Goal: Task Accomplishment & Management: Complete application form

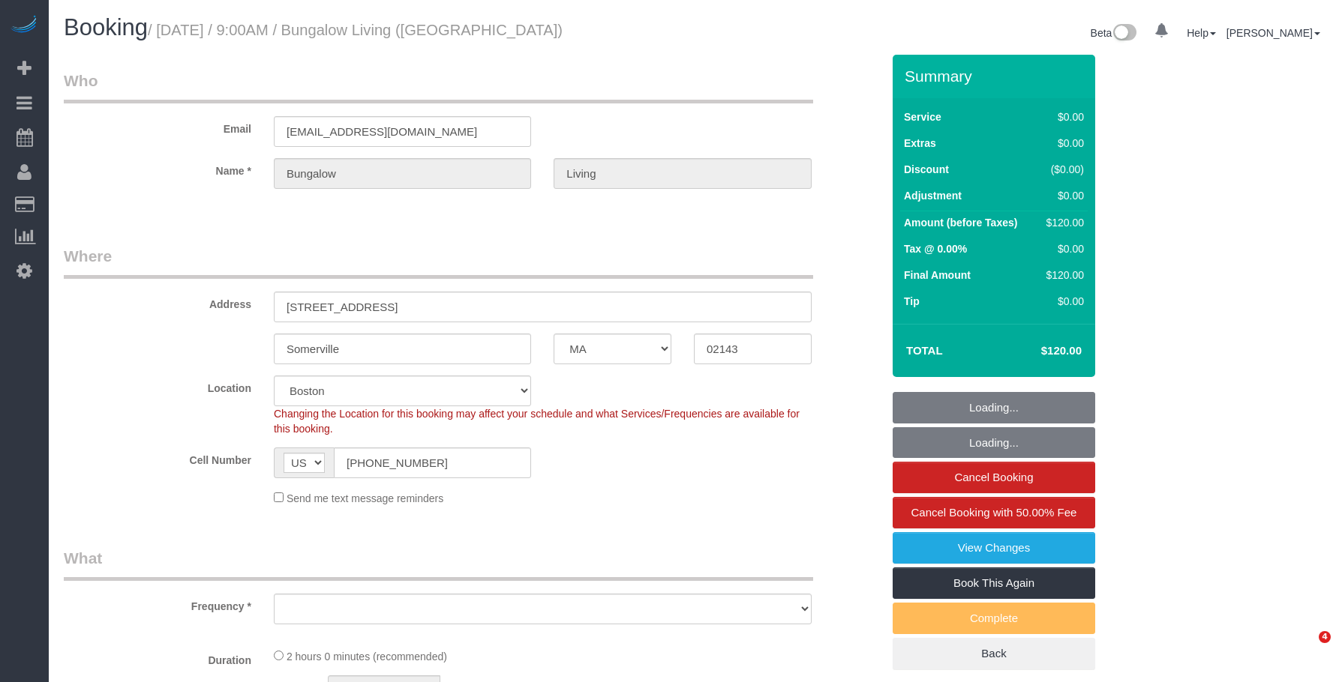
select select "MA"
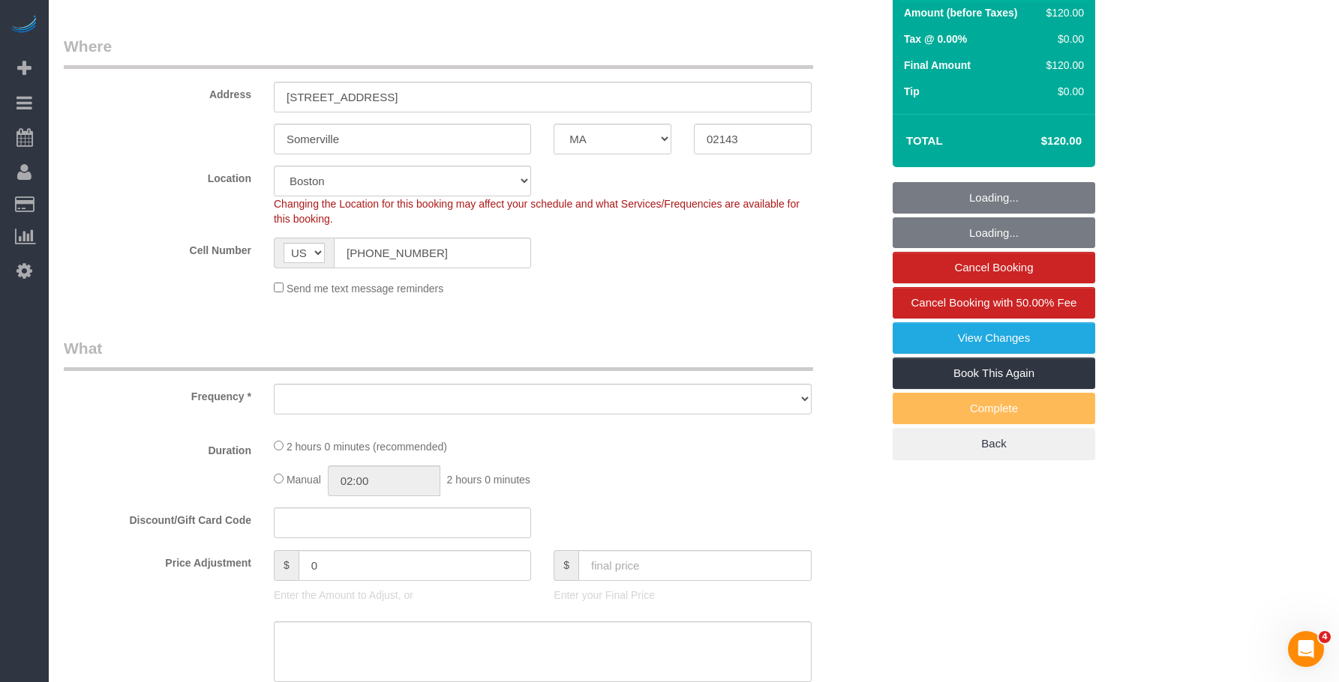
scroll to position [300, 0]
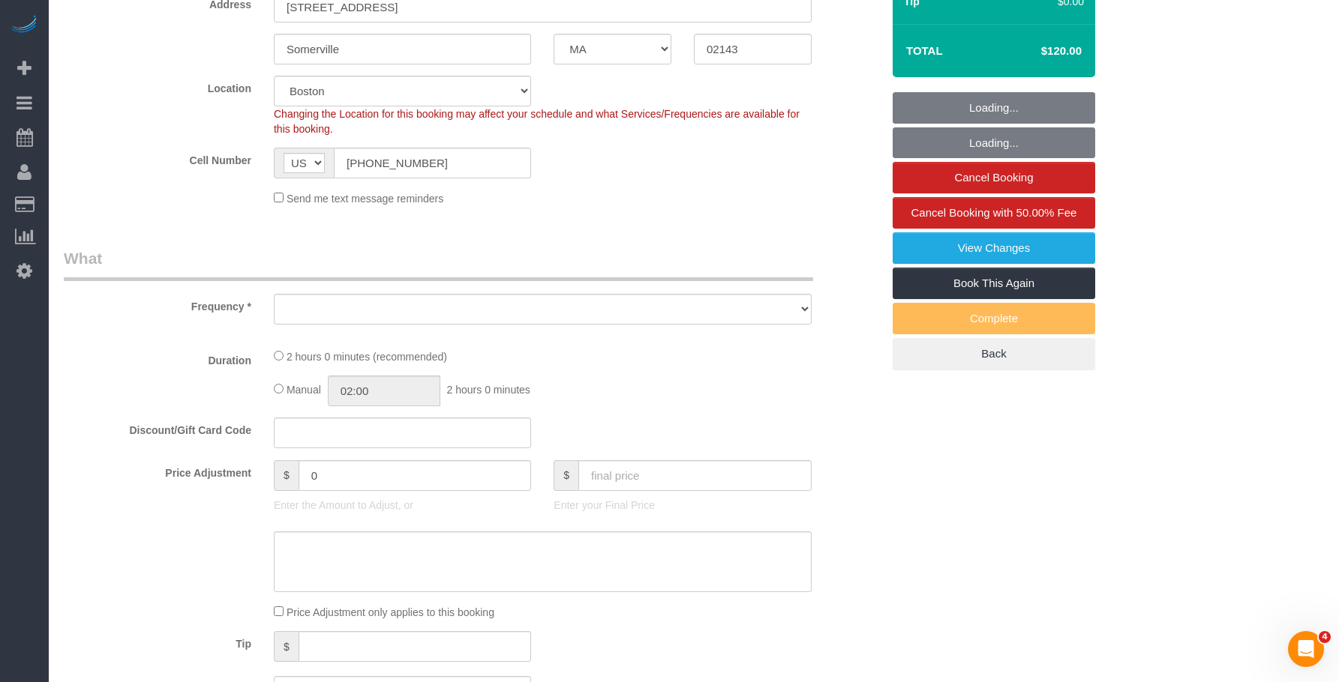
select select "number:89"
select select "number:90"
select select "number:15"
select select "number:7"
select select "number:21"
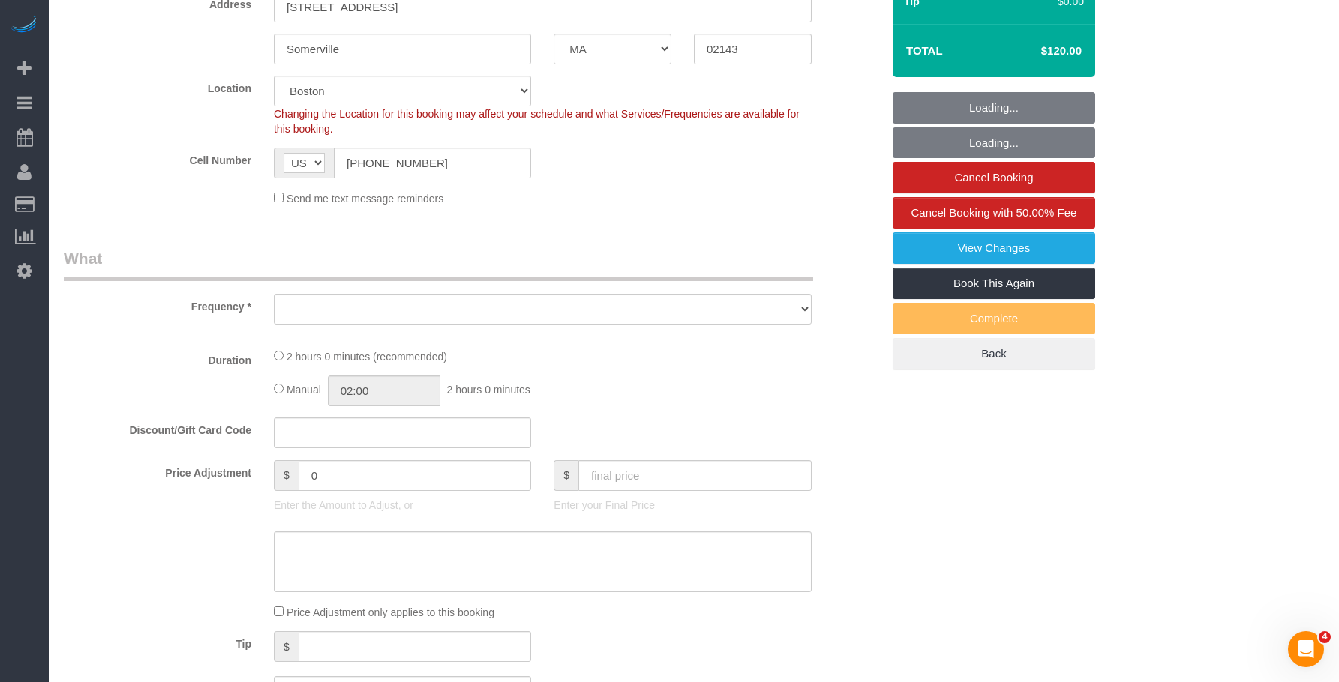
select select "object:872"
select select "spot1"
select select "object:1112"
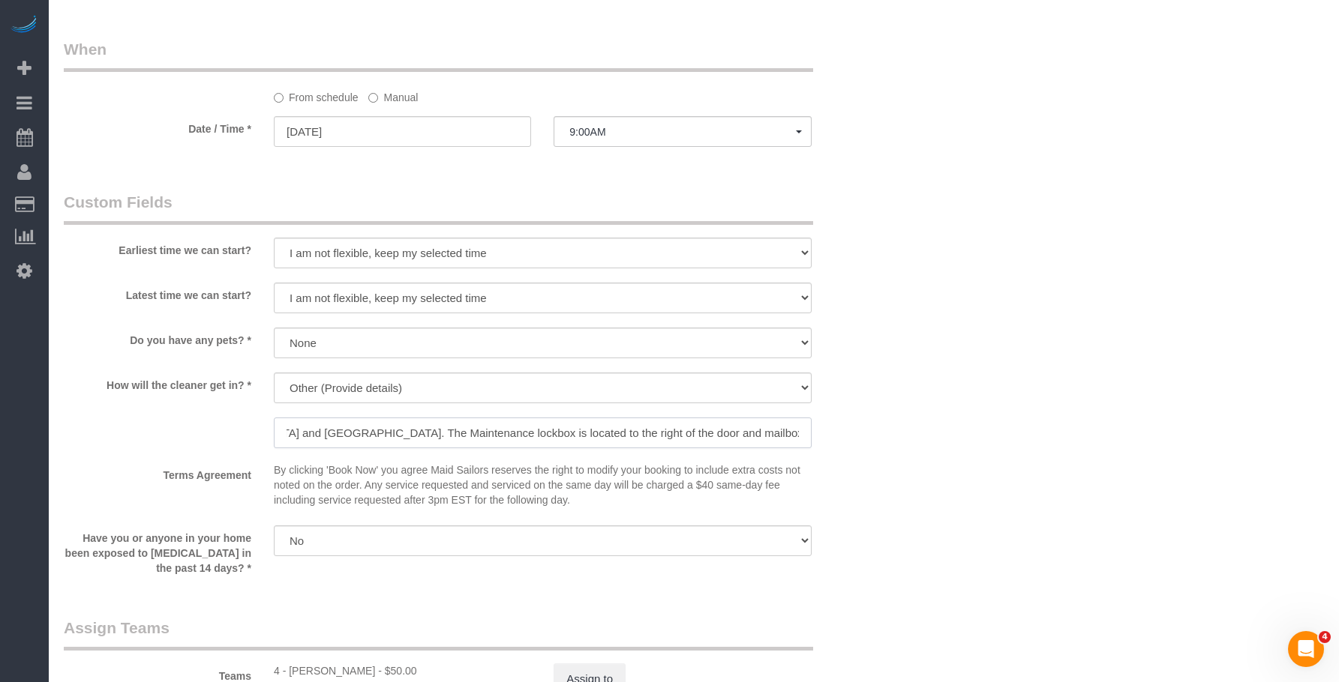
scroll to position [0, 808]
drag, startPoint x: 674, startPoint y: 436, endPoint x: 1063, endPoint y: 445, distance: 388.6
click at [1063, 445] on div "Who Email bungalow-boston@maidsailors.com Name * Bungalow Living Where Address …" at bounding box center [694, 51] width 1260 height 2242
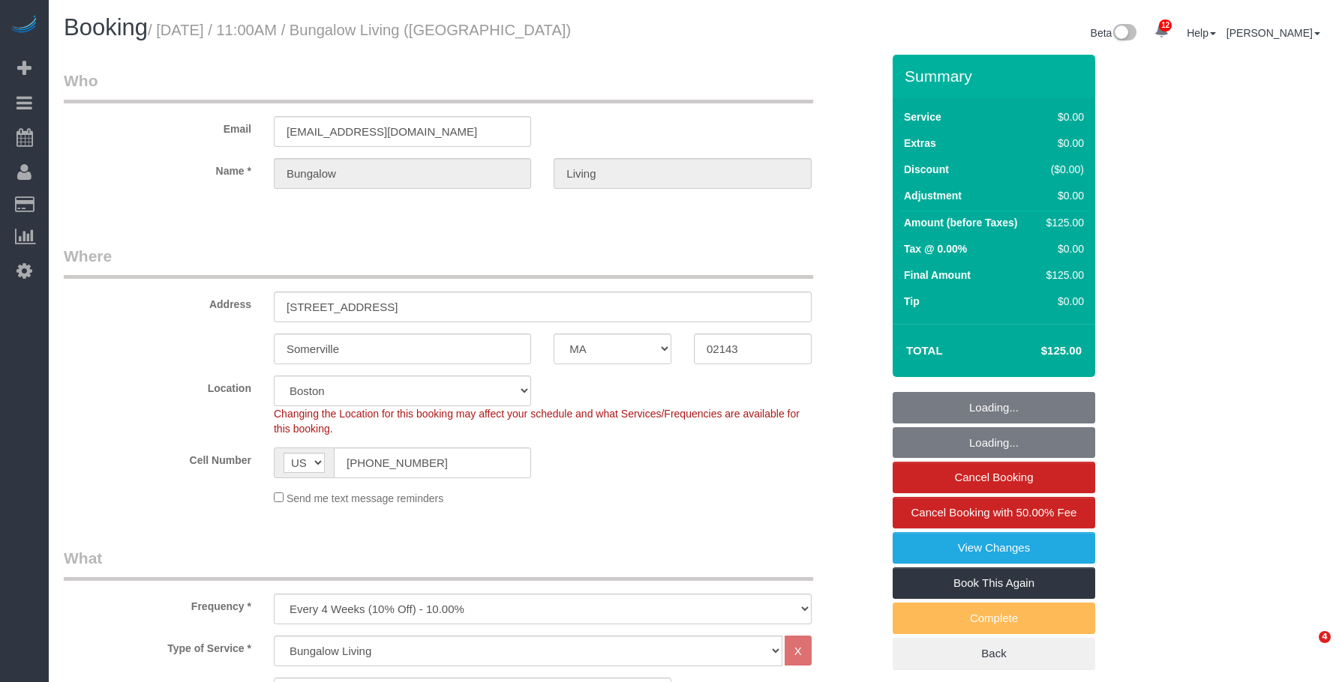
select select "MA"
select select "2"
select select "spot1"
select select "number:89"
select select "number:90"
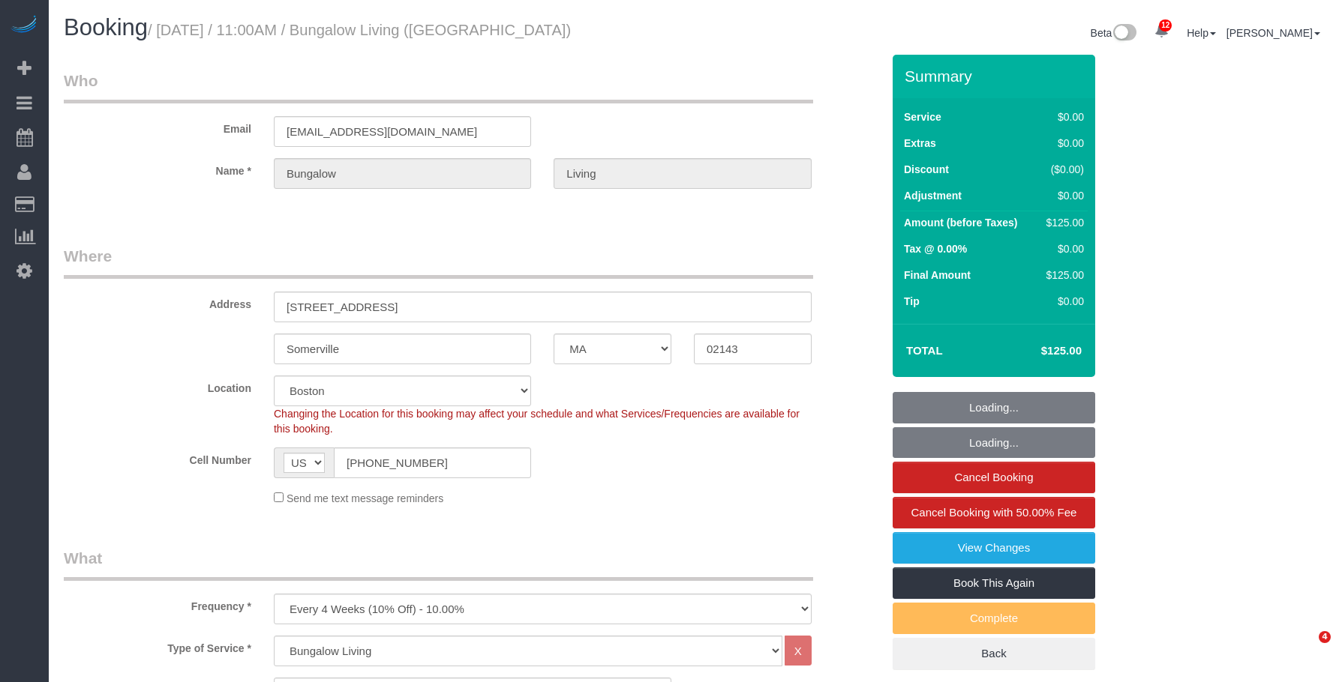
select select "number:15"
select select "number:7"
select select "number:21"
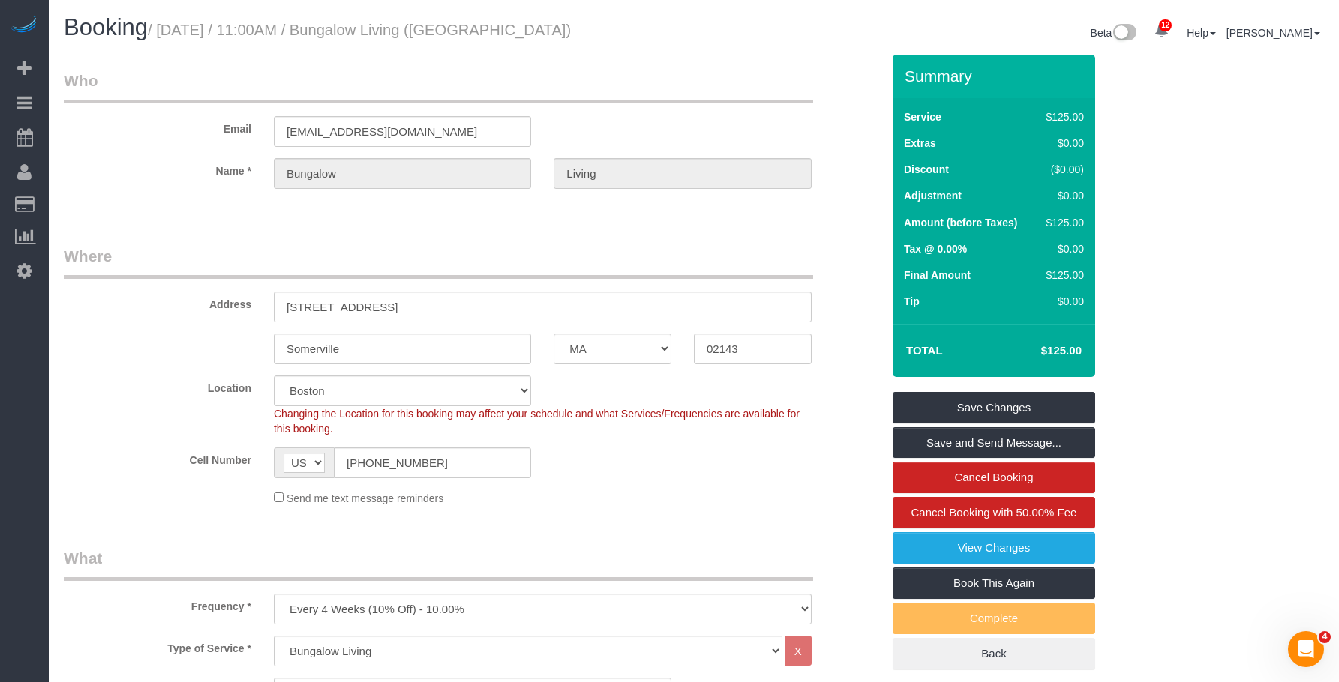
drag, startPoint x: 681, startPoint y: 47, endPoint x: 672, endPoint y: 264, distance: 216.9
click at [680, 48] on div "Booking / [DATE] / 11:00AM / Bungalow Living ([GEOGRAPHIC_DATA]) Beta 12 Your N…" at bounding box center [693, 35] width 1282 height 40
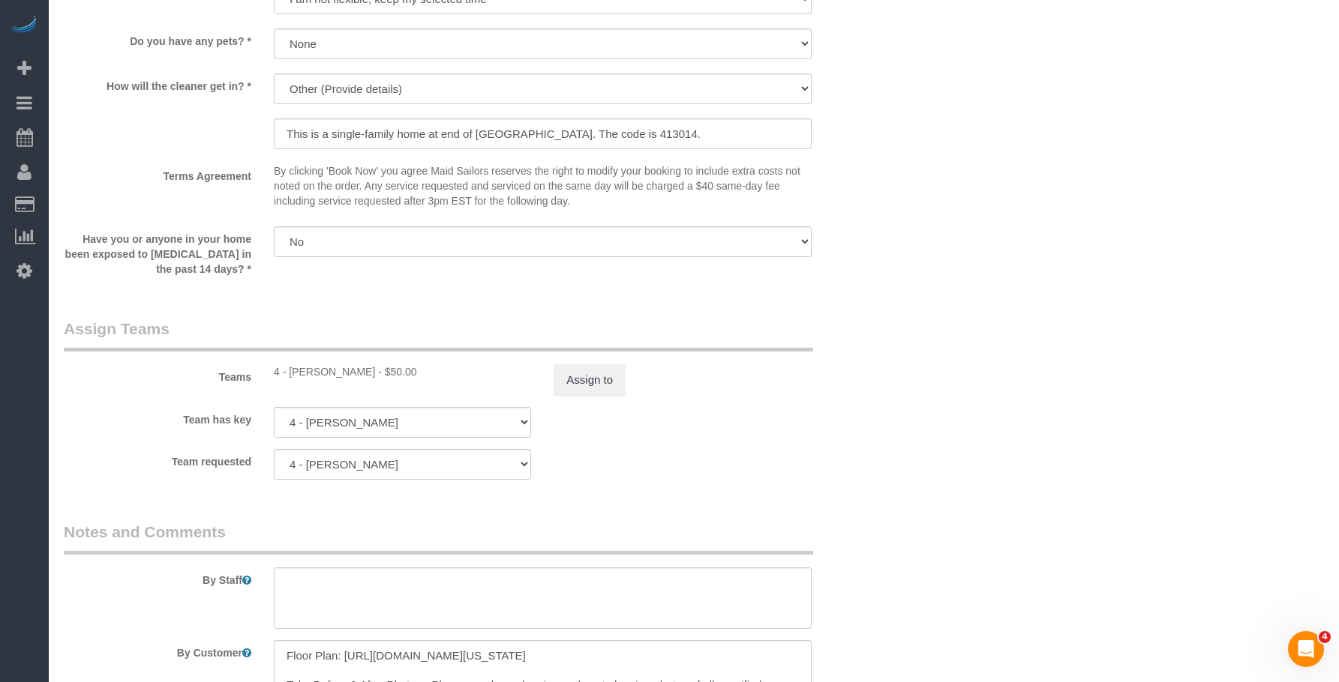
scroll to position [1425, 0]
